Goal: Information Seeking & Learning: Learn about a topic

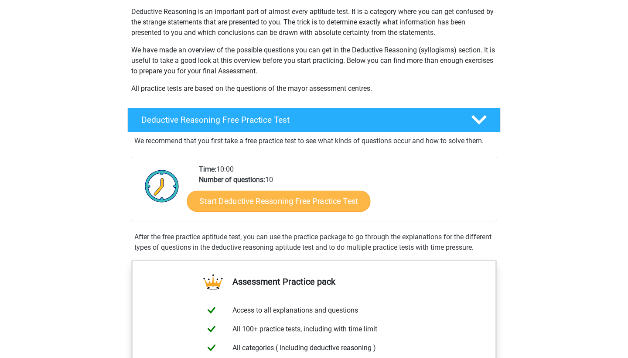
scroll to position [102, 0]
click at [319, 196] on link "Start Deductive Reasoning Free Practice Test" at bounding box center [279, 200] width 184 height 21
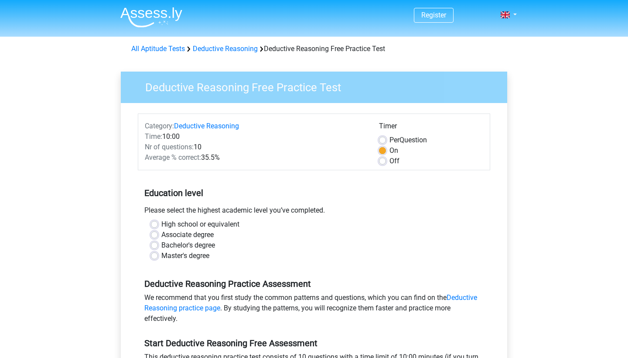
click at [161, 245] on label "Bachelor's degree" at bounding box center [188, 245] width 54 height 10
click at [157, 245] on input "Bachelor's degree" at bounding box center [154, 244] width 7 height 9
radio input "true"
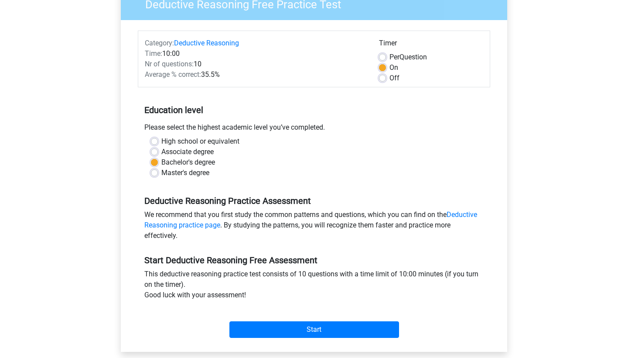
scroll to position [90, 0]
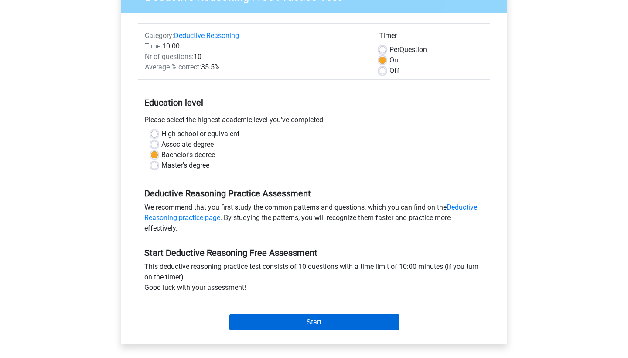
click at [316, 326] on input "Start" at bounding box center [314, 322] width 170 height 17
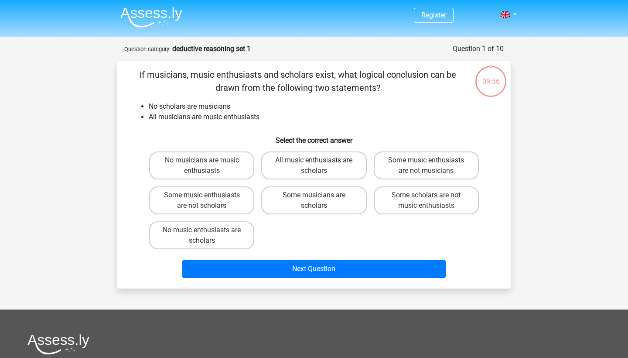
drag, startPoint x: 159, startPoint y: 72, endPoint x: 321, endPoint y: 85, distance: 161.9
click at [321, 85] on p "If musicians, music enthusiasts and scholars exist, what logical conclusion can…" at bounding box center [297, 81] width 333 height 26
click at [328, 103] on li "No scholars are musicians" at bounding box center [323, 106] width 348 height 10
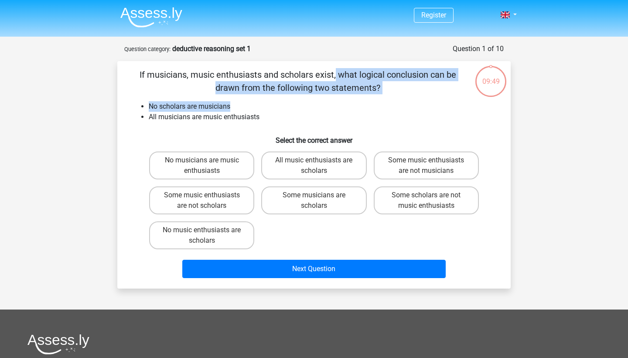
drag, startPoint x: 160, startPoint y: 69, endPoint x: 361, endPoint y: 107, distance: 204.7
click at [361, 107] on div "If musicians, music enthusiasts and scholars exist, what logical conclusion can…" at bounding box center [314, 174] width 386 height 213
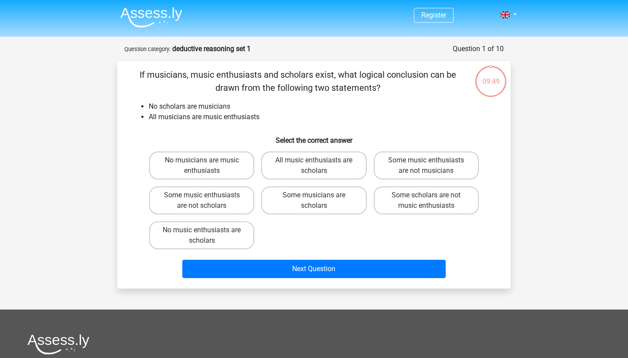
click at [402, 119] on li "All musicians are music enthusiasts" at bounding box center [323, 117] width 348 height 10
